Goal: Use online tool/utility: Use online tool/utility

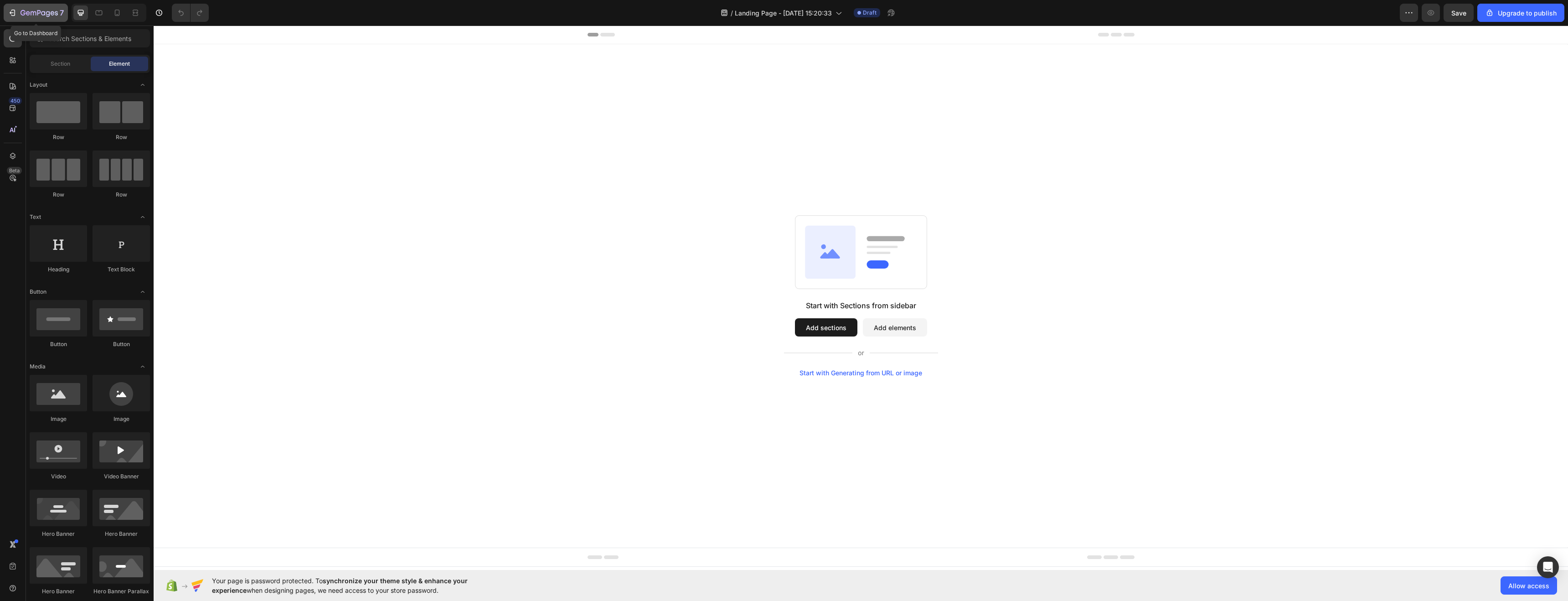
click at [21, 10] on icon "button" at bounding box center [23, 12] width 5 height 5
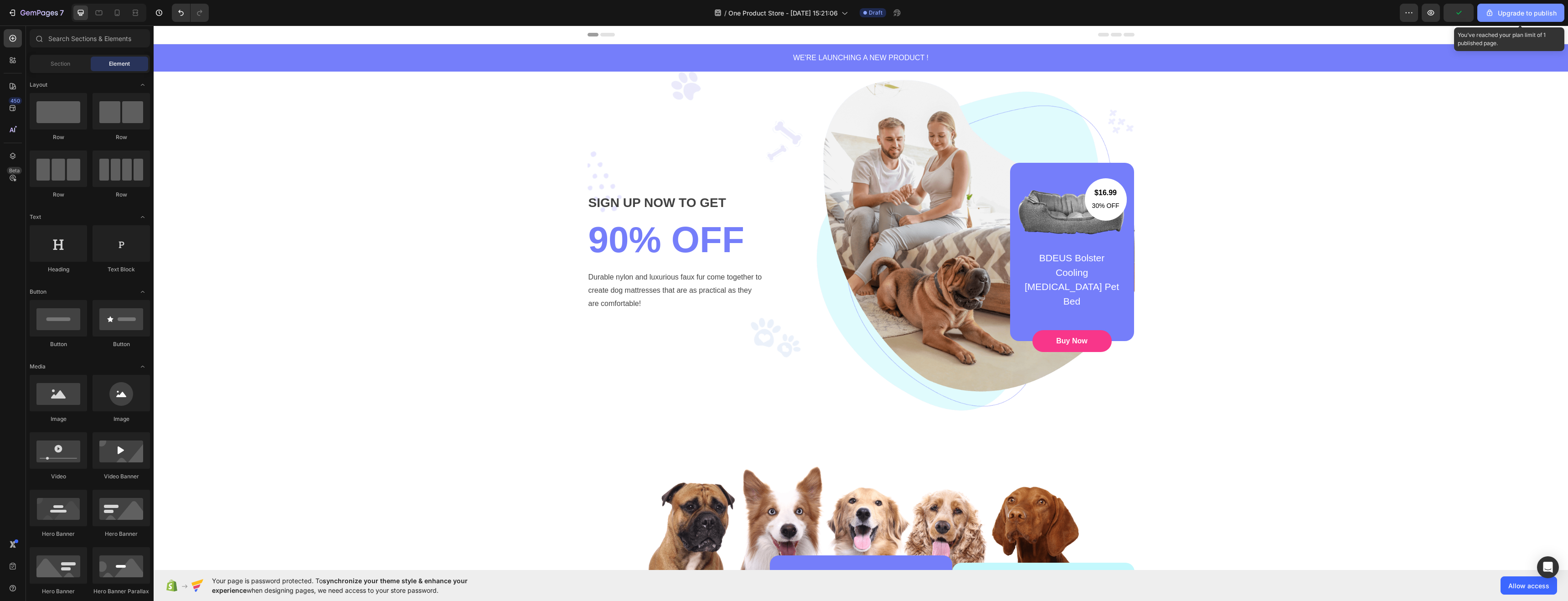
click at [1502, 21] on button "Upgrade to publish" at bounding box center [1521, 13] width 87 height 18
click at [115, 15] on icon at bounding box center [117, 12] width 9 height 9
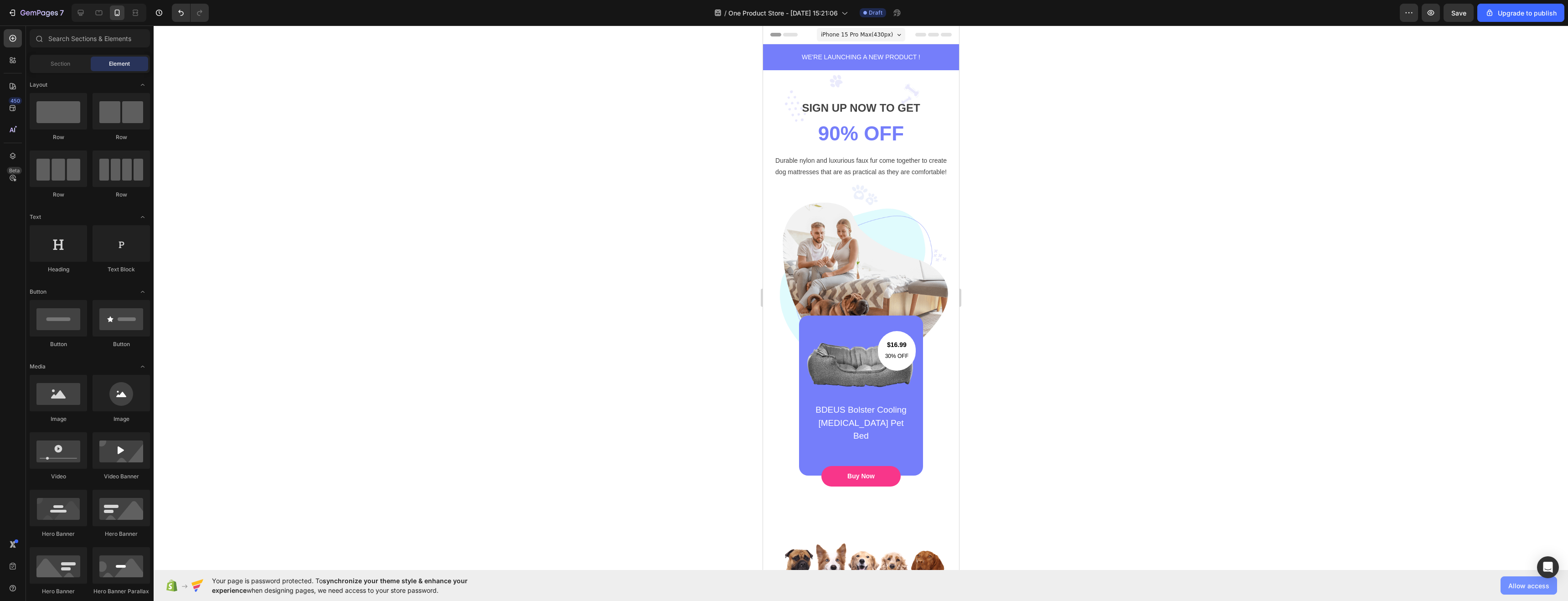
click at [1517, 585] on span "Allow access" at bounding box center [1528, 586] width 41 height 10
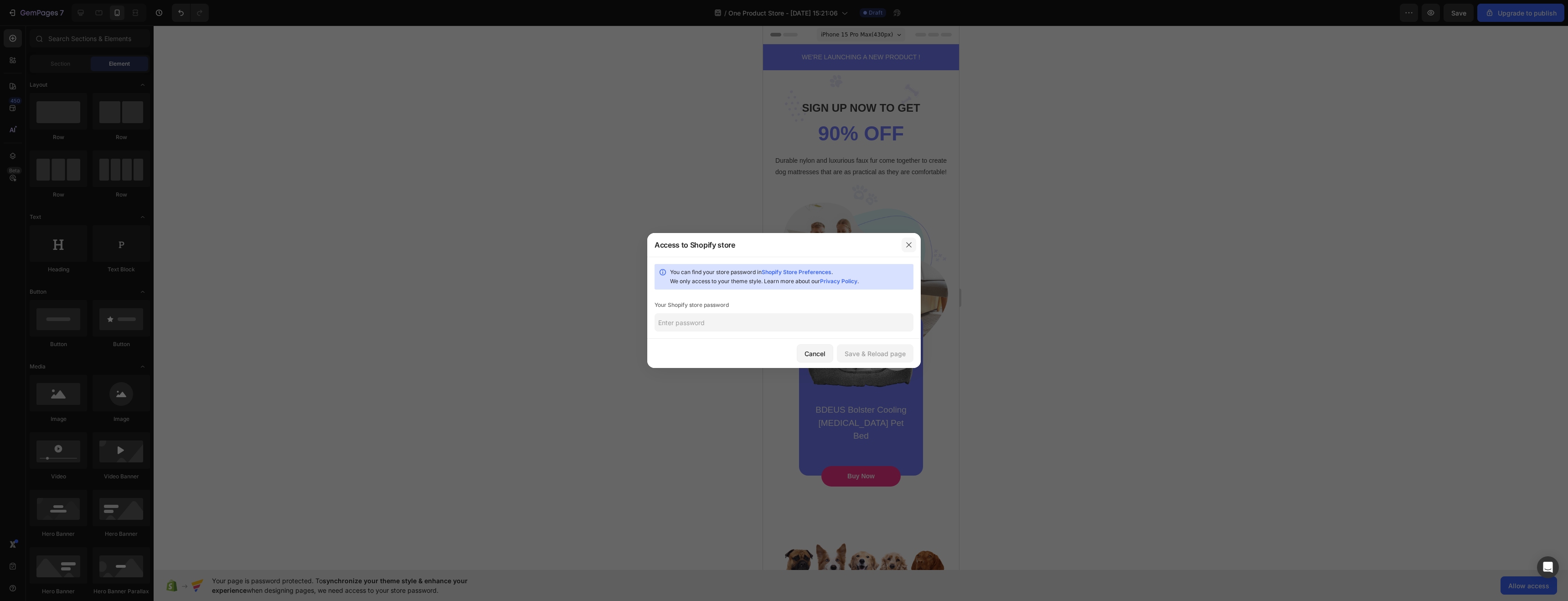
click at [913, 247] on button "button" at bounding box center [909, 245] width 15 height 15
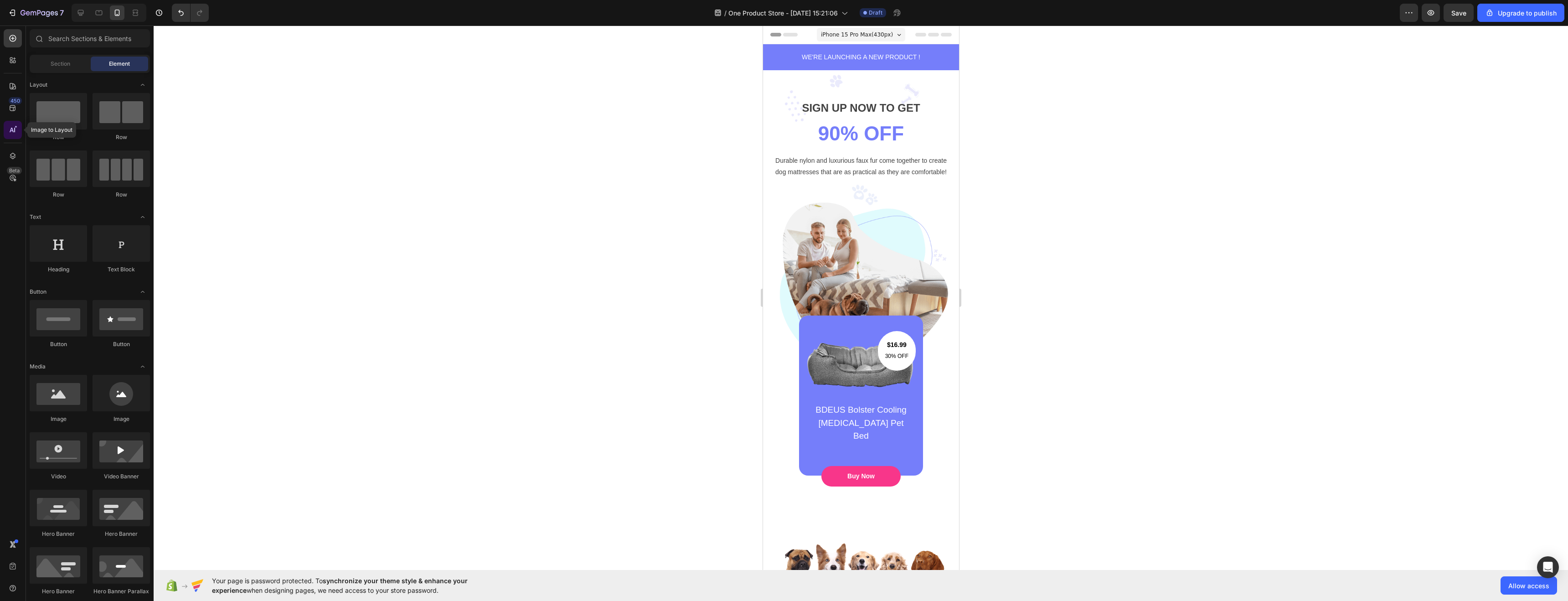
click at [15, 127] on icon at bounding box center [16, 127] width 2 height 2
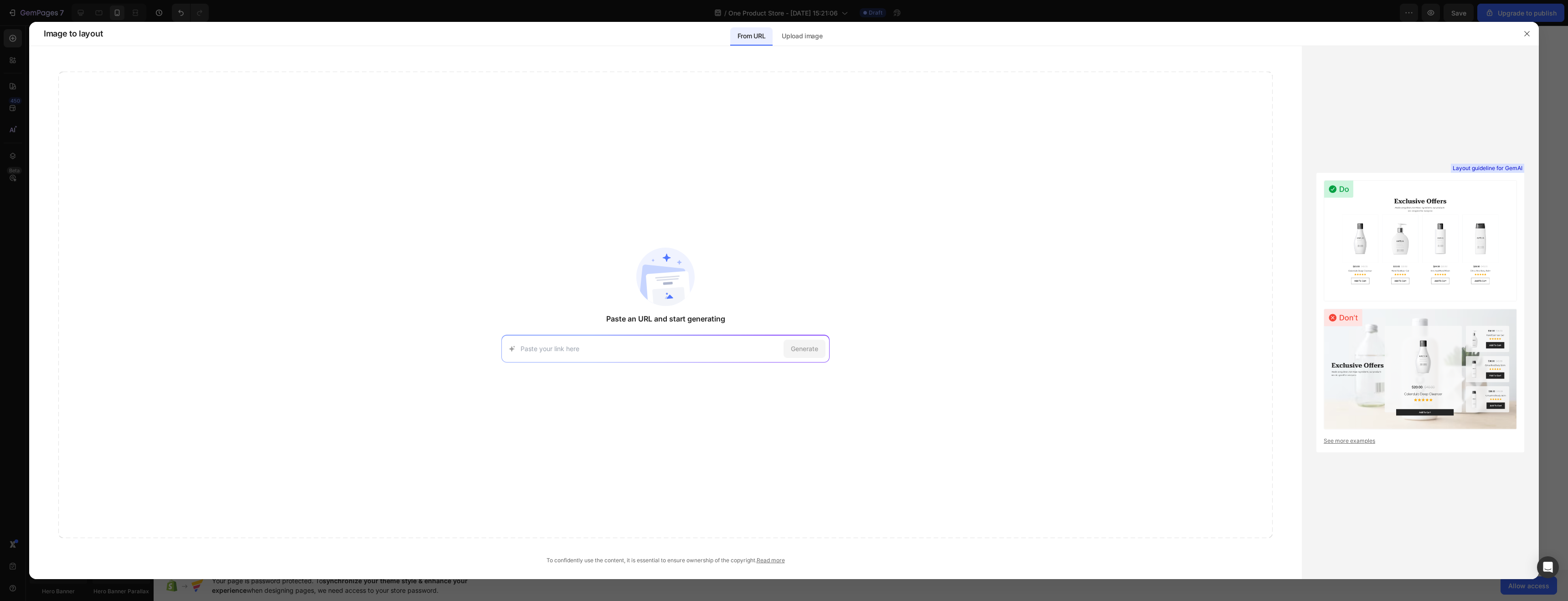
click at [612, 346] on input at bounding box center [650, 349] width 259 height 10
paste input "[URL][DOMAIN_NAME]"
type input "[URL][DOMAIN_NAME]"
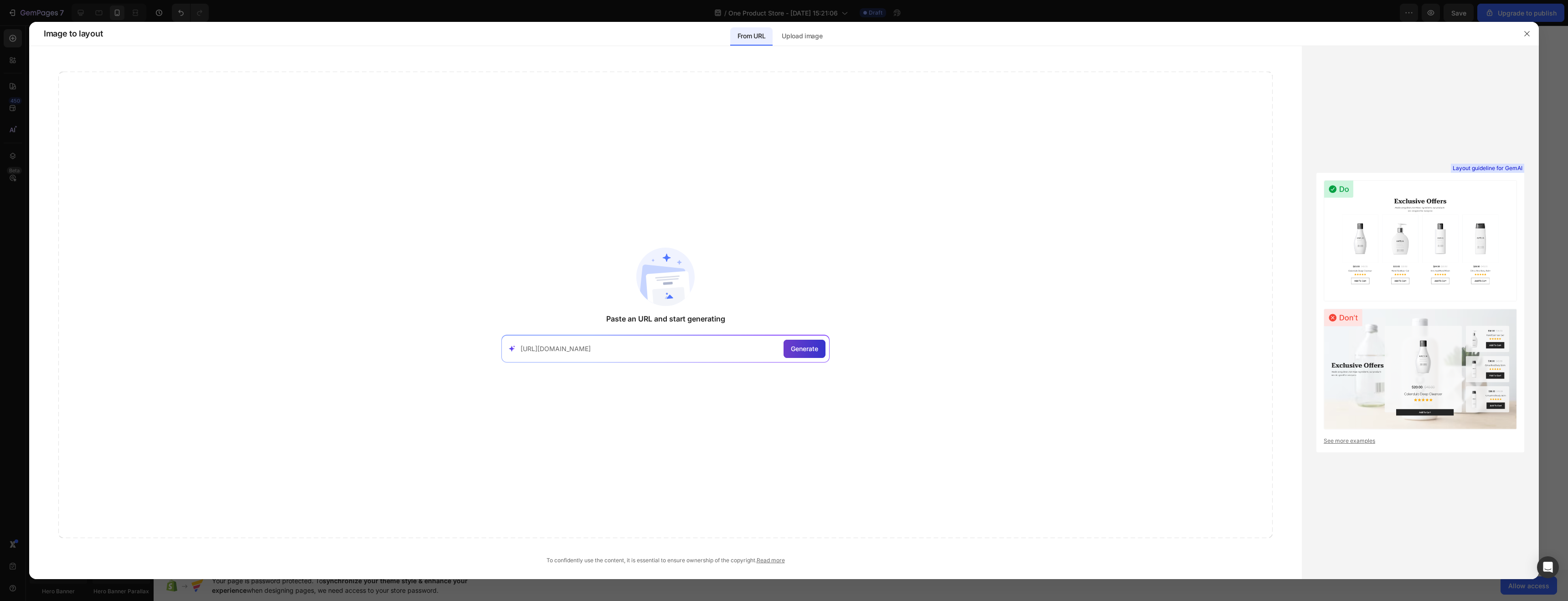
click at [796, 348] on span "Generate" at bounding box center [804, 349] width 27 height 10
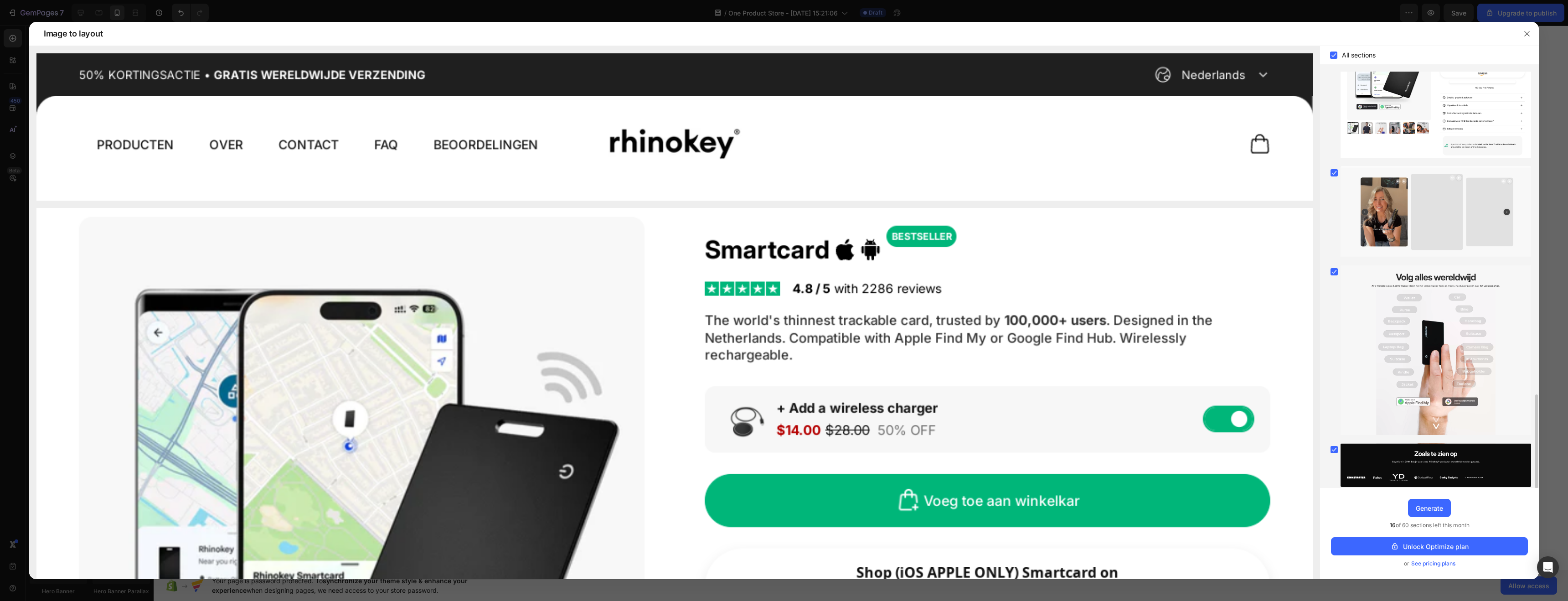
scroll to position [1420, 0]
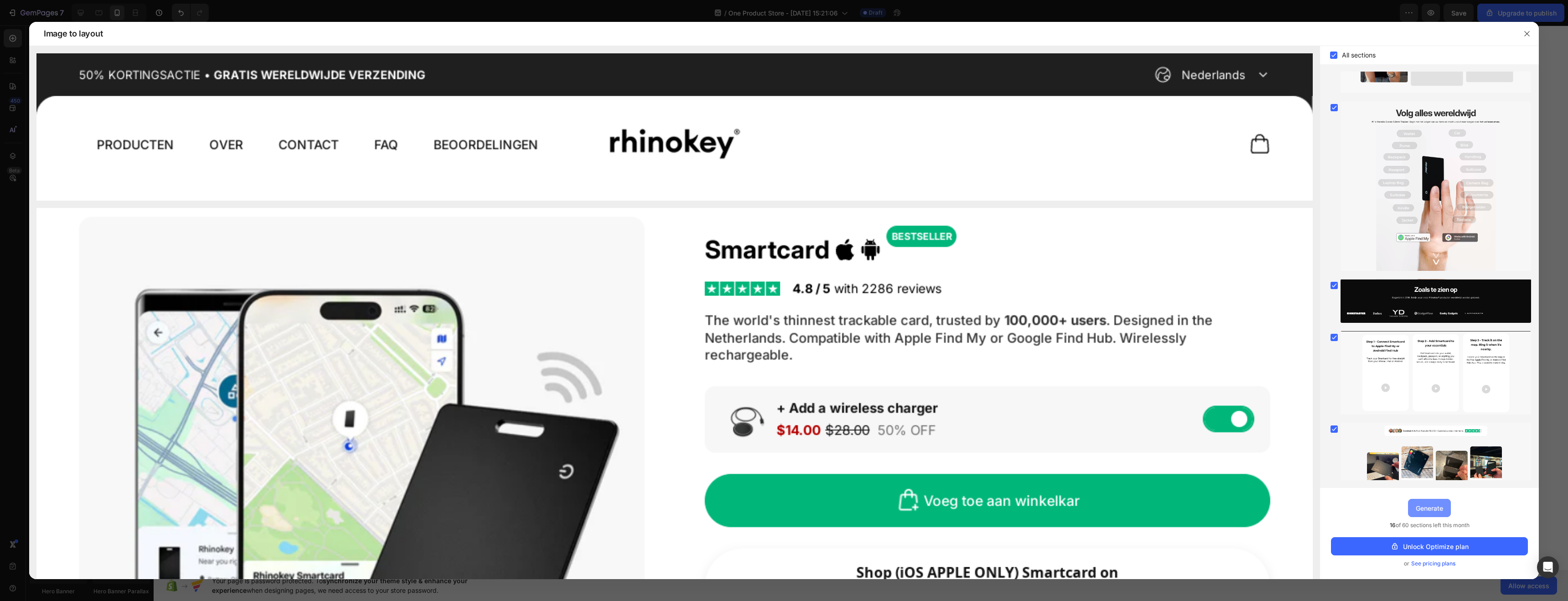
click at [1436, 513] on button "Generate" at bounding box center [1429, 508] width 43 height 18
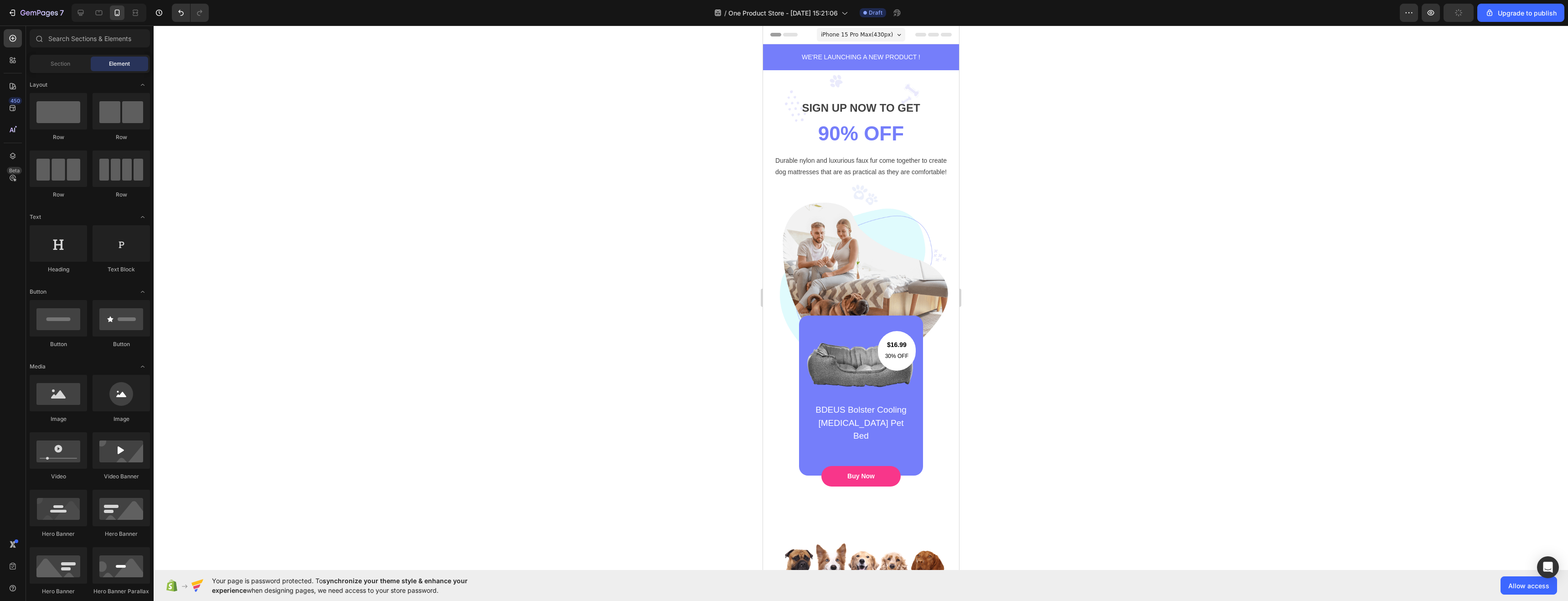
click at [21, 140] on div "450 Beta" at bounding box center [13, 282] width 18 height 506
click at [21, 136] on div at bounding box center [13, 130] width 18 height 18
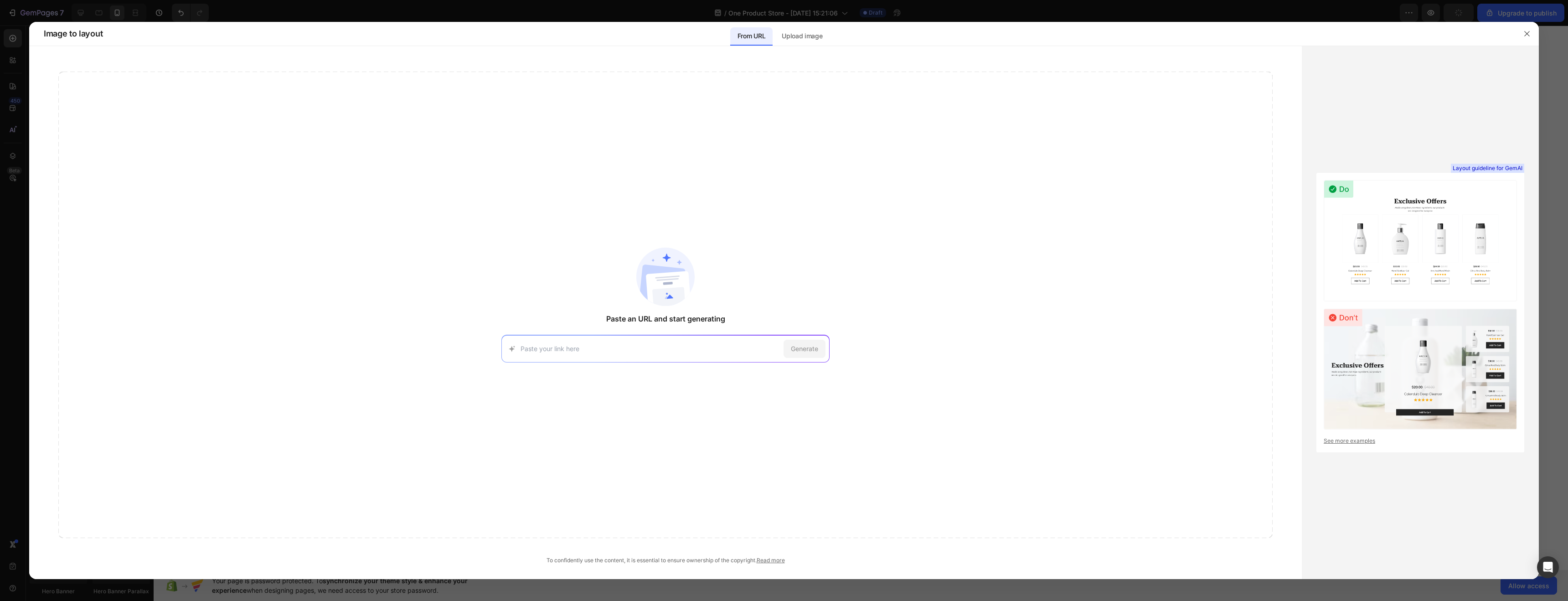
click at [618, 355] on div "Generate" at bounding box center [665, 348] width 328 height 27
click at [614, 353] on input at bounding box center [650, 349] width 259 height 10
type input "√"
type input "v"
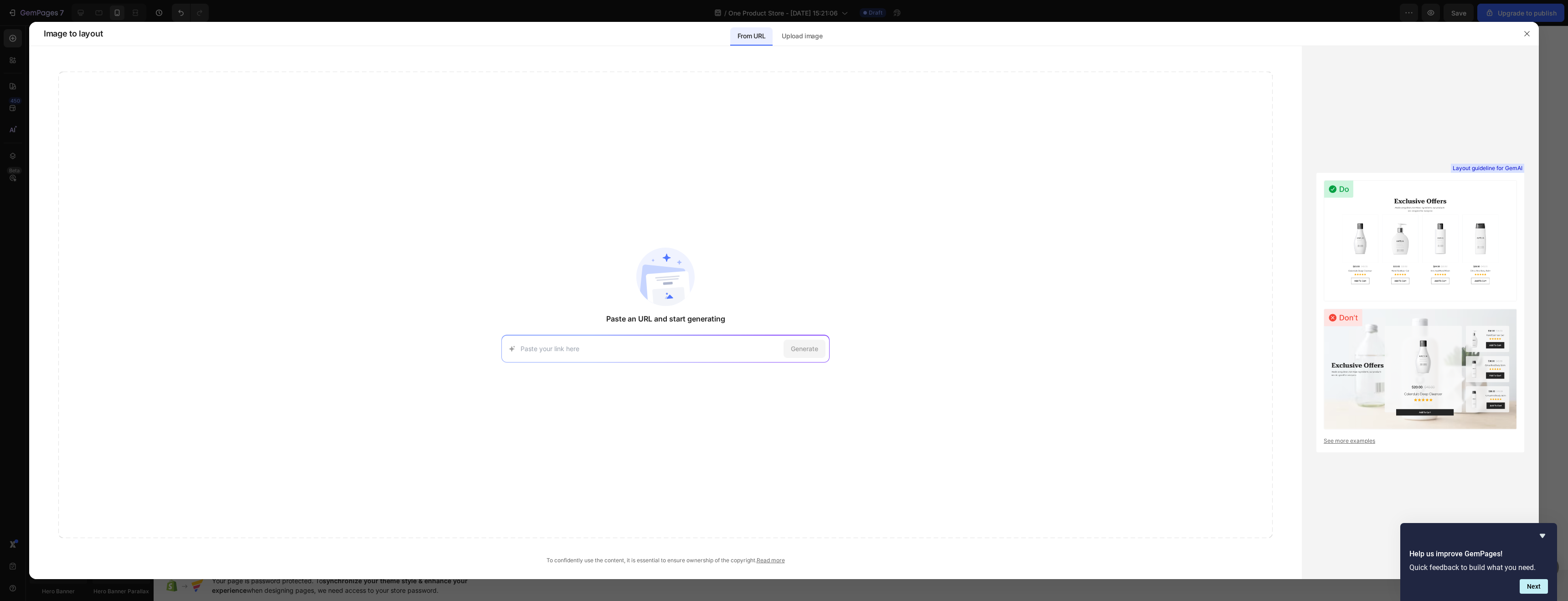
paste input "[URL][DOMAIN_NAME]"
type input "[URL][DOMAIN_NAME]"
click at [801, 347] on span "Generate" at bounding box center [804, 349] width 27 height 10
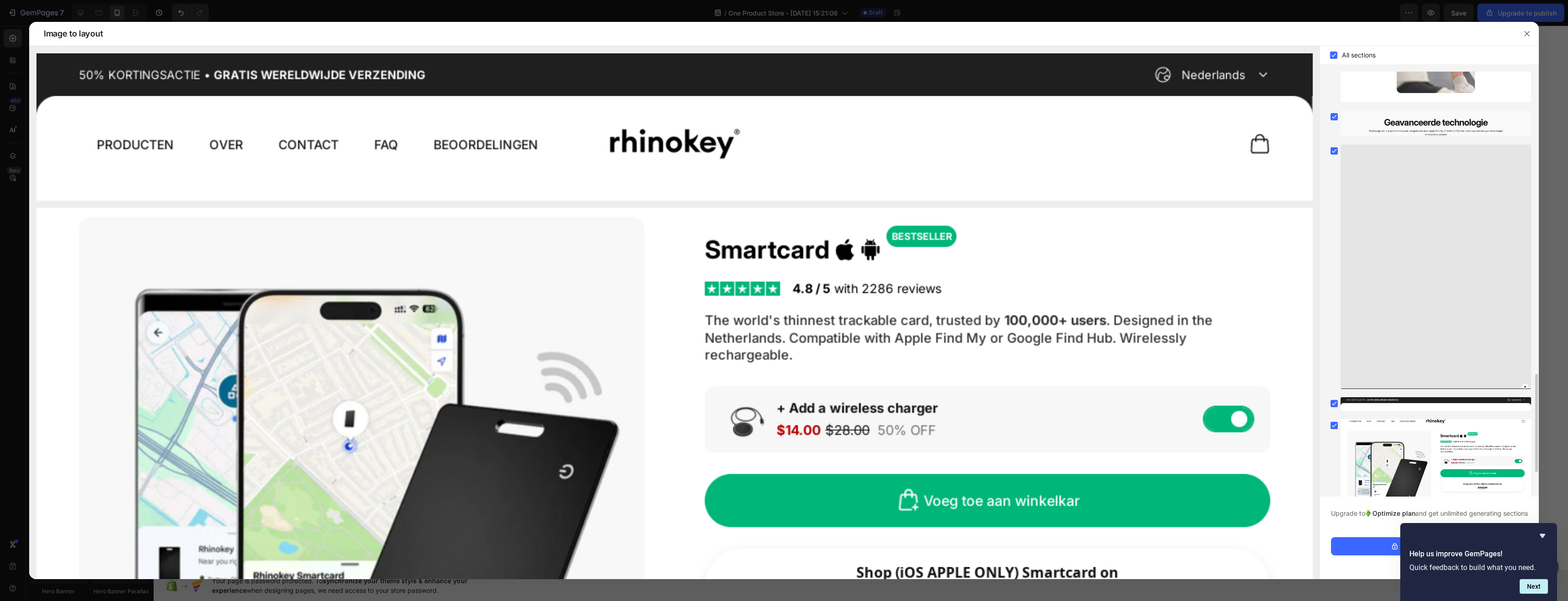
scroll to position [1129, 0]
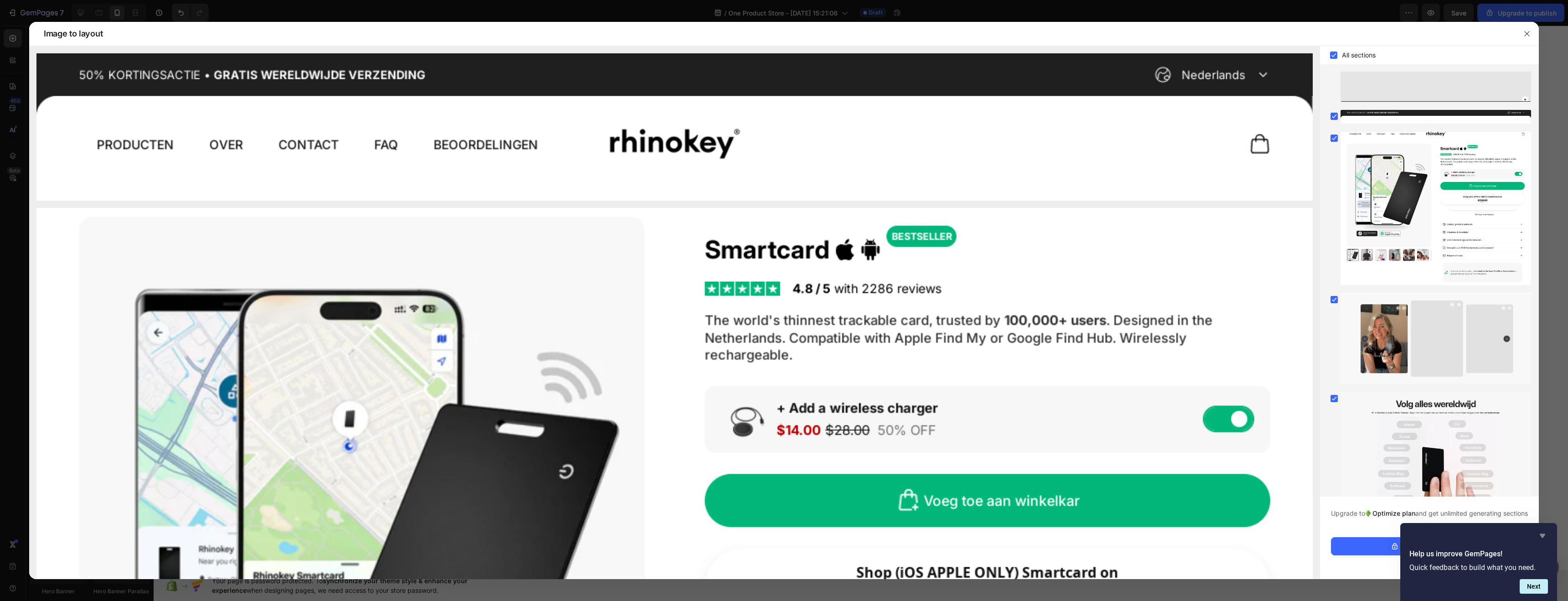
click at [1544, 534] on icon "Hide survey" at bounding box center [1542, 536] width 5 height 4
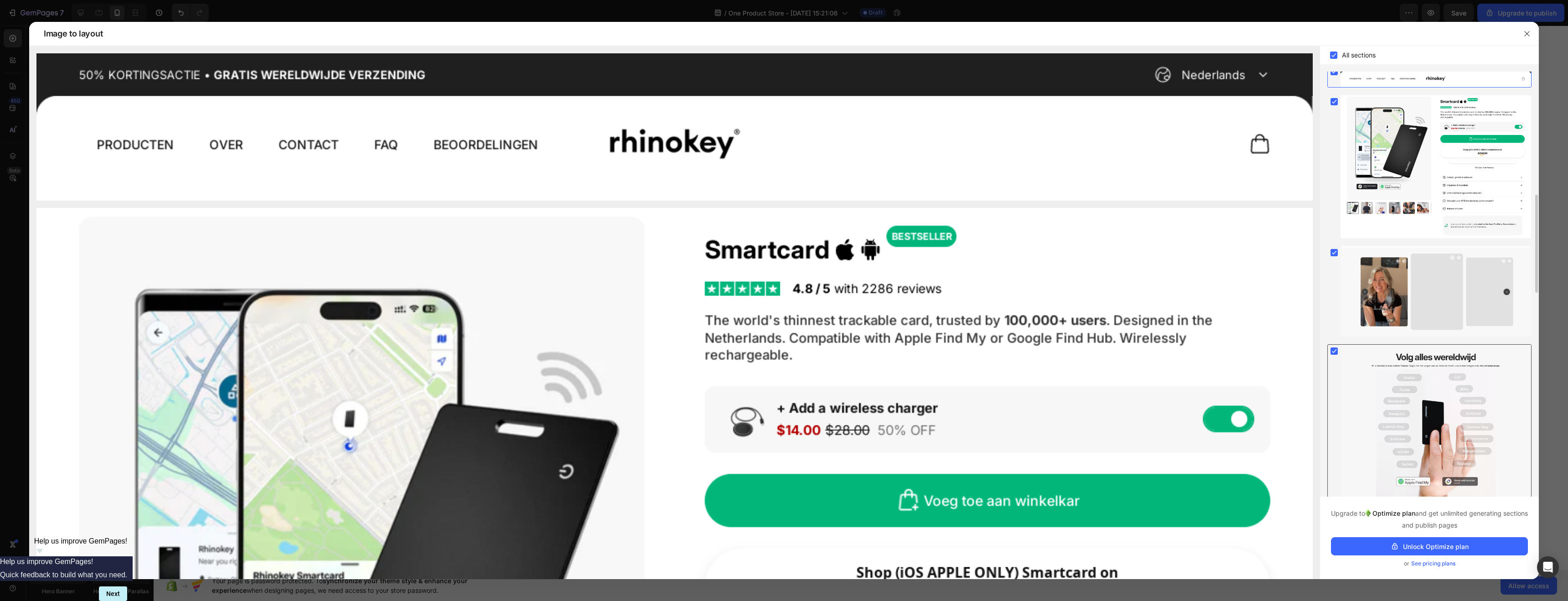
scroll to position [0, 0]
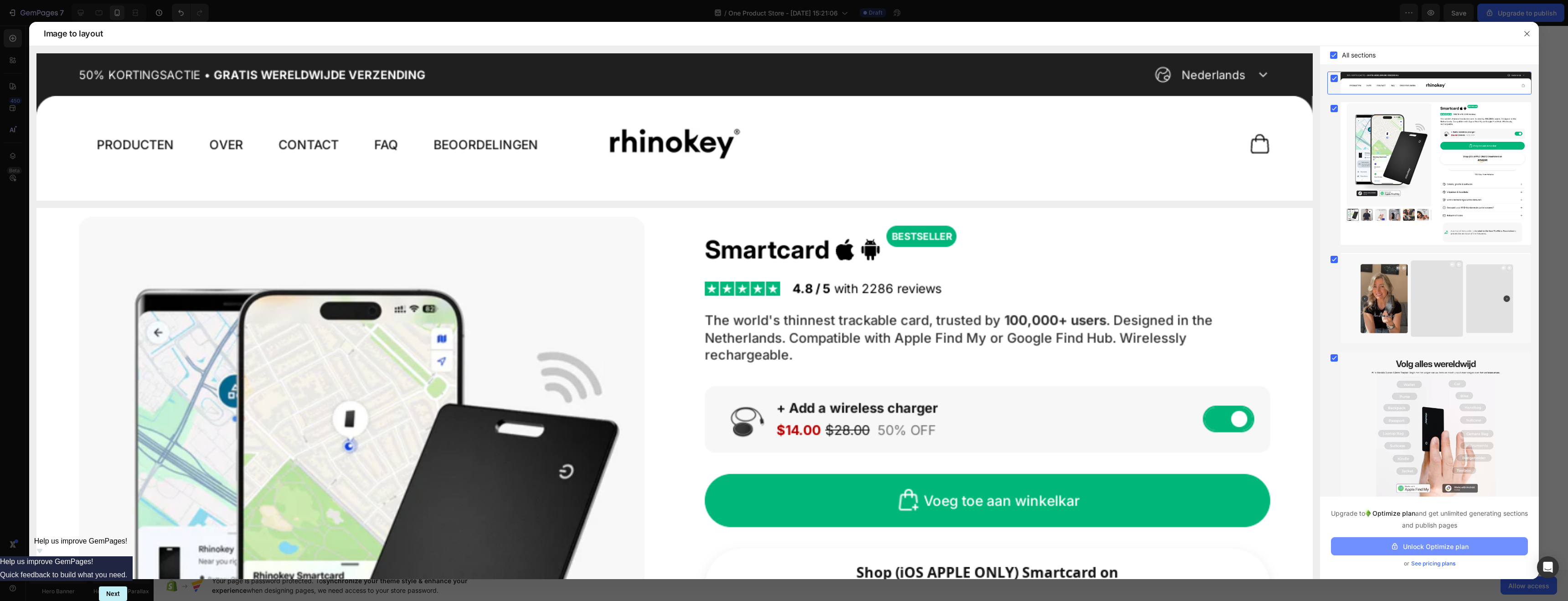
click at [1413, 549] on div "Unlock Optimize plan" at bounding box center [1429, 547] width 79 height 10
